Goal: Transaction & Acquisition: Book appointment/travel/reservation

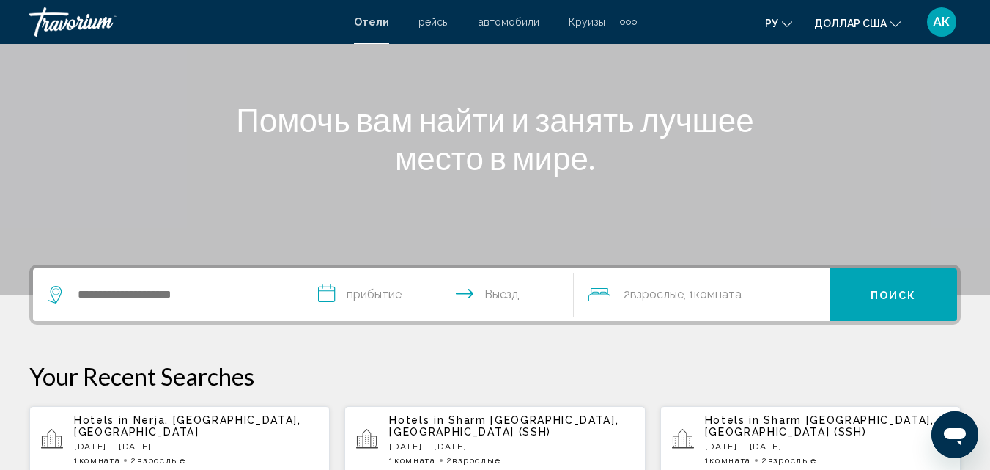
scroll to position [147, 0]
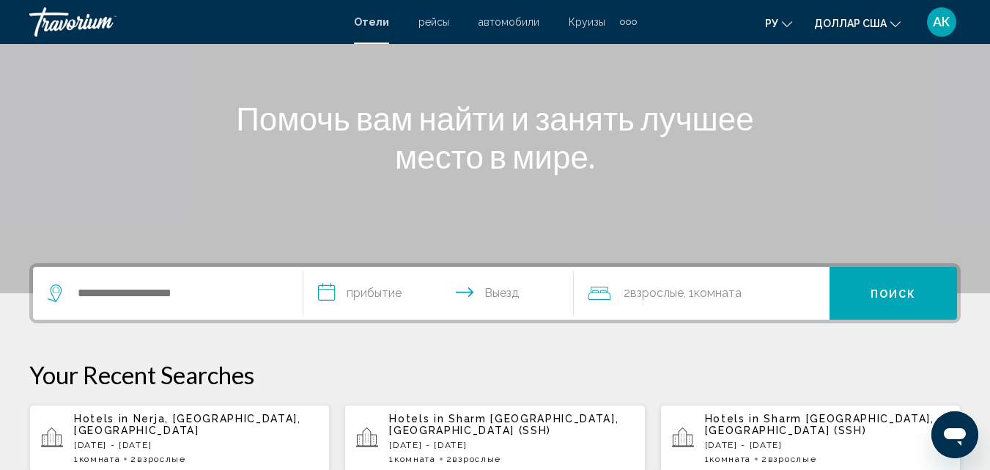
click at [175, 412] on app-hotels-recent-search "Hotels in [GEOGRAPHIC_DATA], [GEOGRAPHIC_DATA], [GEOGRAPHIC_DATA] [DATE] - [DAT…" at bounding box center [179, 438] width 301 height 67
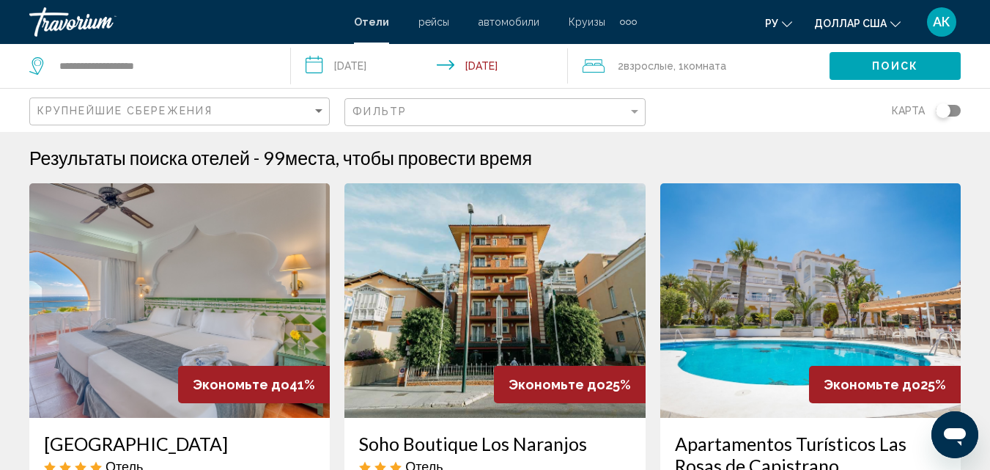
click at [210, 333] on img "Основное содержание" at bounding box center [179, 300] width 301 height 235
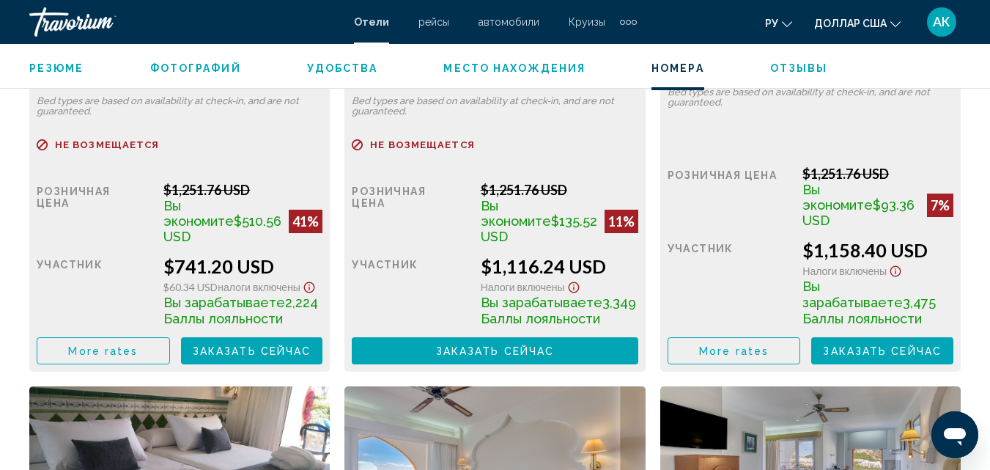
scroll to position [2574, 0]
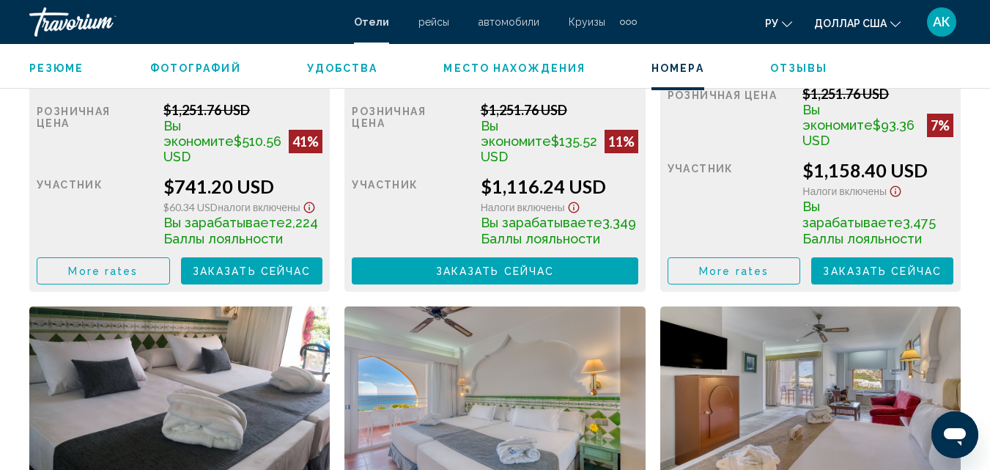
click at [247, 284] on button "Заказать сейчас Больше недоступно" at bounding box center [252, 270] width 142 height 27
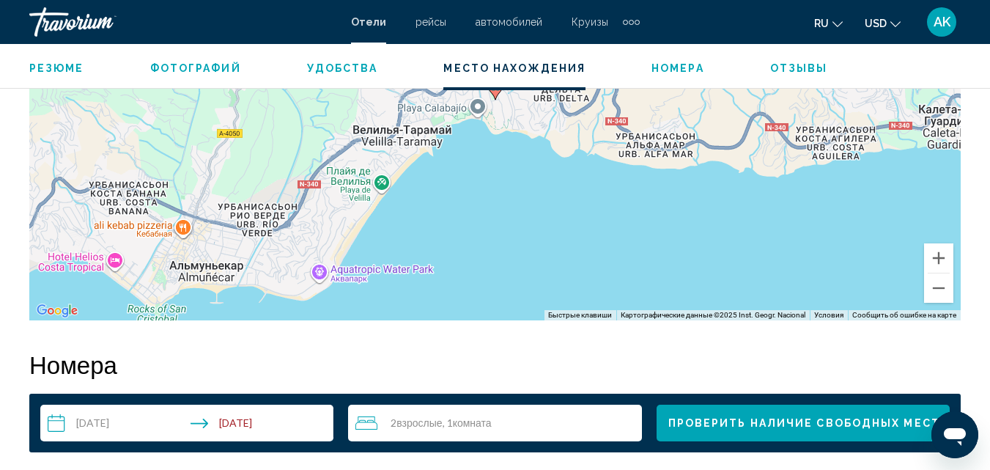
scroll to position [1695, 0]
